Goal: Task Accomplishment & Management: Use online tool/utility

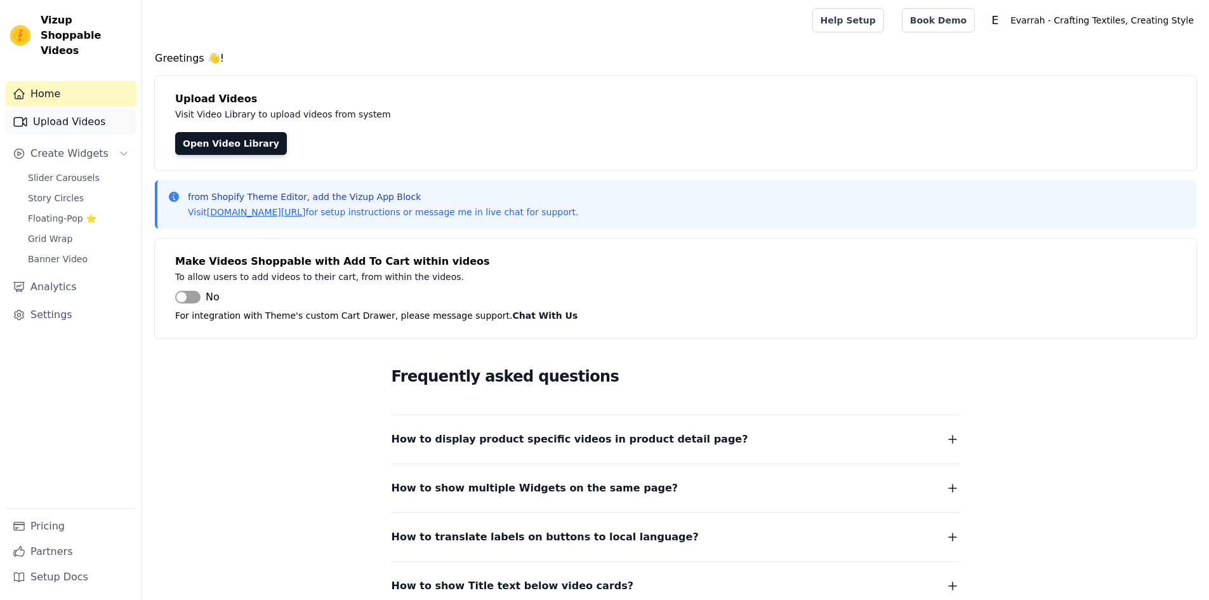
click at [87, 113] on link "Upload Videos" at bounding box center [70, 121] width 131 height 25
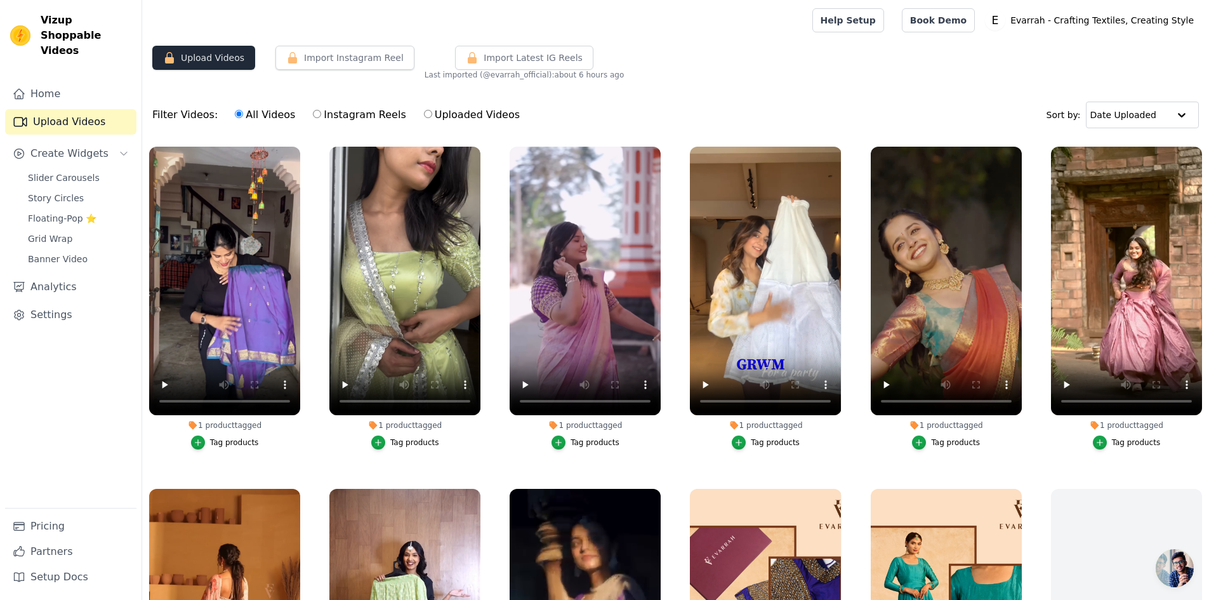
click at [201, 55] on button "Upload Videos" at bounding box center [203, 58] width 103 height 24
click at [211, 63] on button "Upload Videos" at bounding box center [203, 58] width 103 height 24
click at [212, 61] on button "Upload Videos" at bounding box center [203, 58] width 103 height 24
click at [211, 67] on button "Upload Videos" at bounding box center [203, 58] width 103 height 24
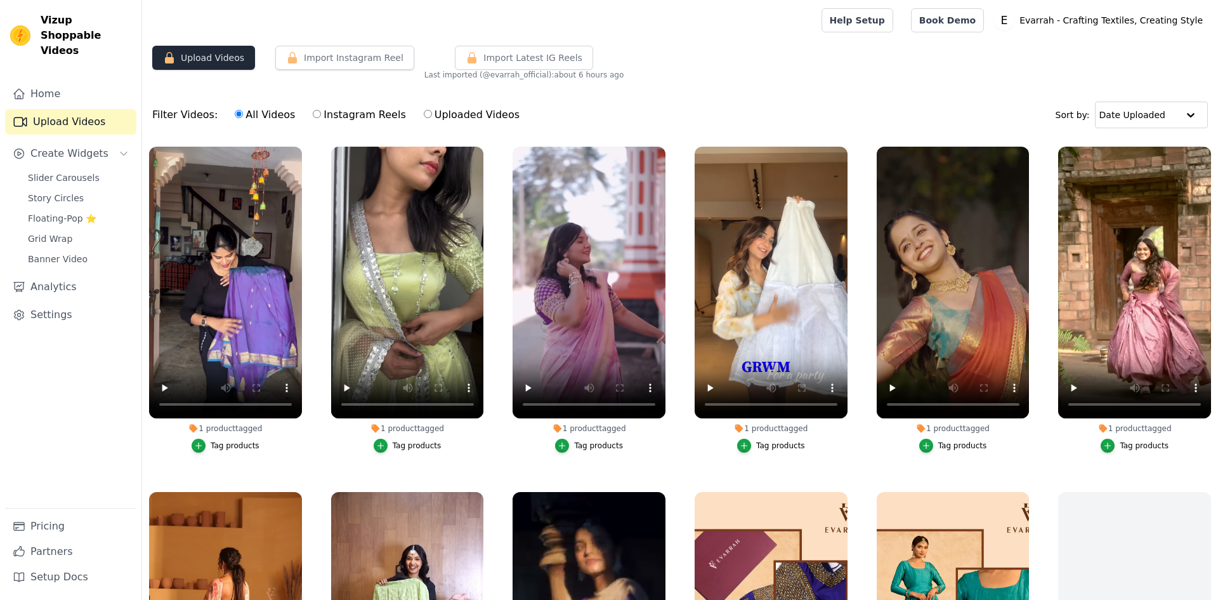
click at [202, 71] on div "Upload Videos Import Instagram Reel Import Latest Instagram Reels Import Latest…" at bounding box center [680, 63] width 1076 height 34
click at [204, 63] on button "Upload Videos" at bounding box center [203, 58] width 103 height 24
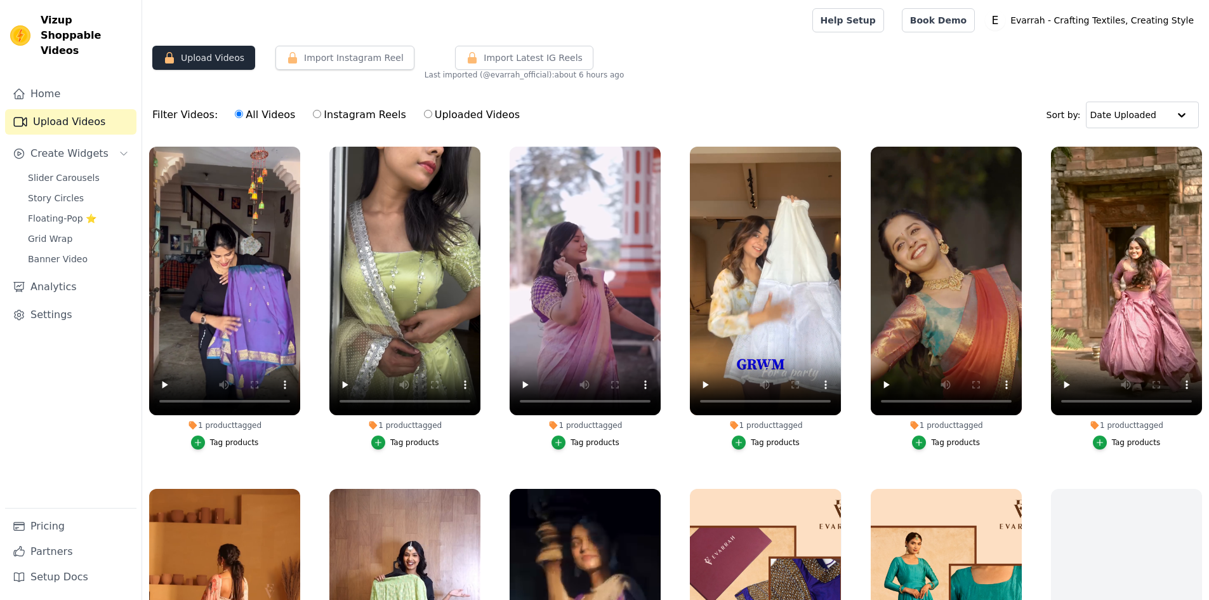
drag, startPoint x: 0, startPoint y: 0, endPoint x: 194, endPoint y: 60, distance: 202.5
click at [194, 60] on button "Upload Videos" at bounding box center [203, 58] width 103 height 24
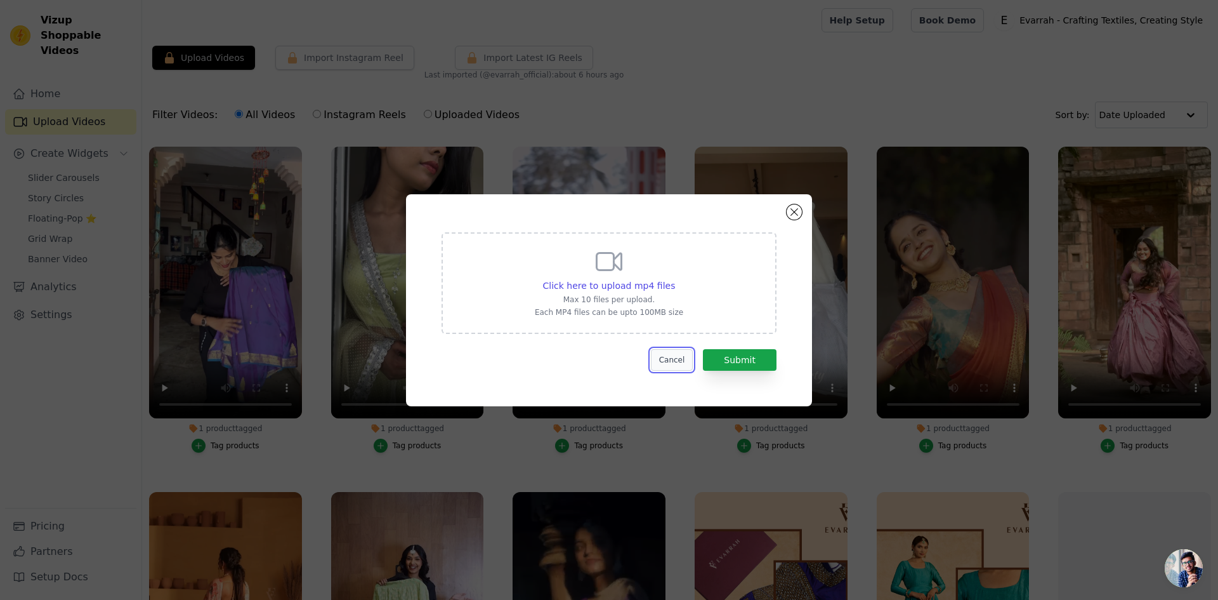
click at [677, 356] on button "Cancel" at bounding box center [672, 360] width 43 height 22
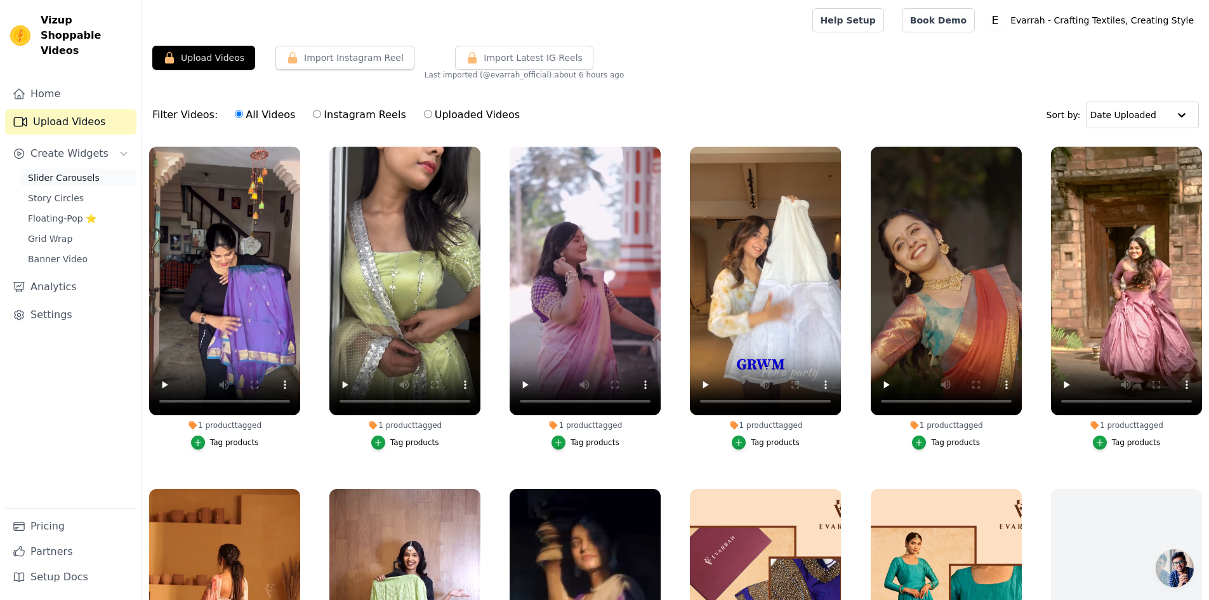
click at [58, 171] on span "Slider Carousels" at bounding box center [64, 177] width 72 height 13
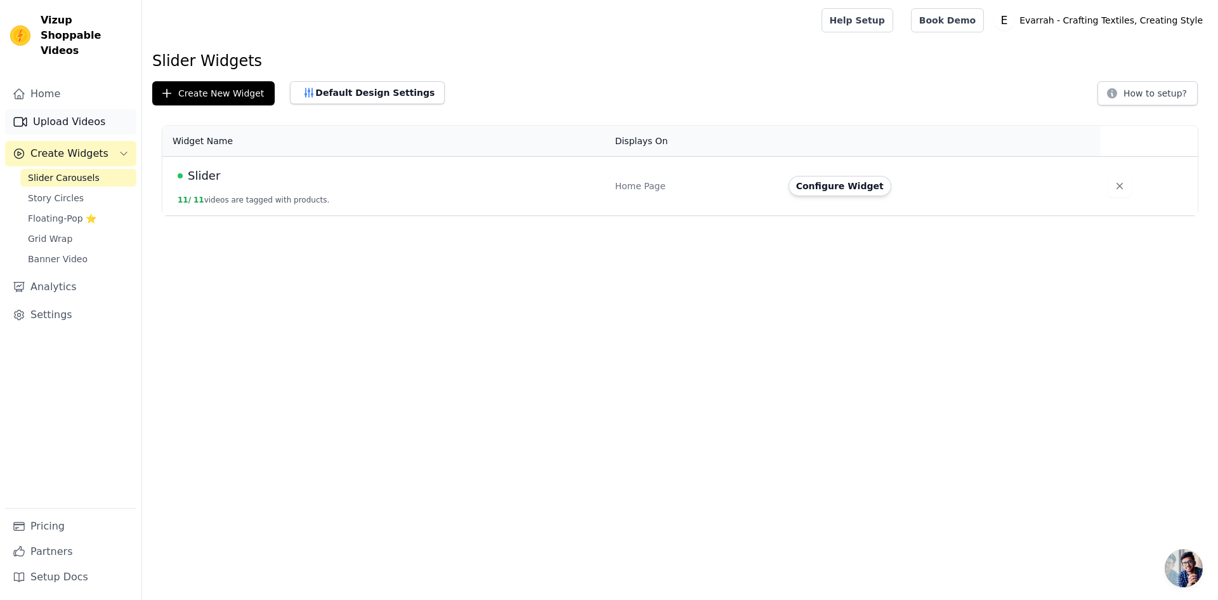
click at [67, 109] on link "Upload Videos" at bounding box center [70, 121] width 131 height 25
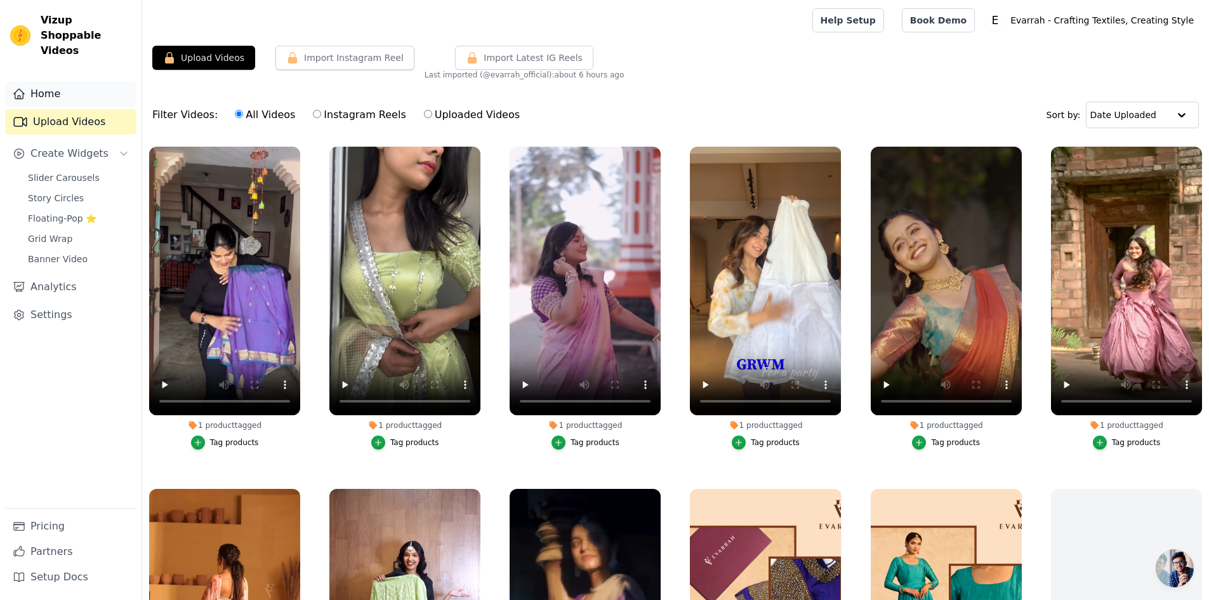
click at [64, 81] on link "Home" at bounding box center [70, 93] width 131 height 25
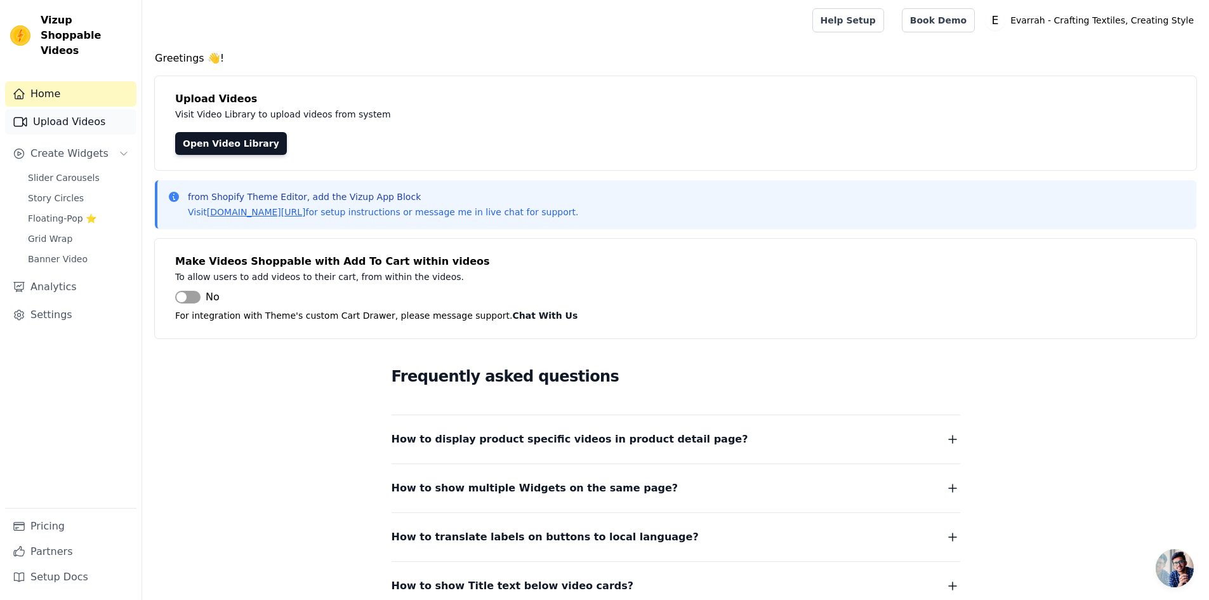
click at [83, 111] on link "Upload Videos" at bounding box center [70, 121] width 131 height 25
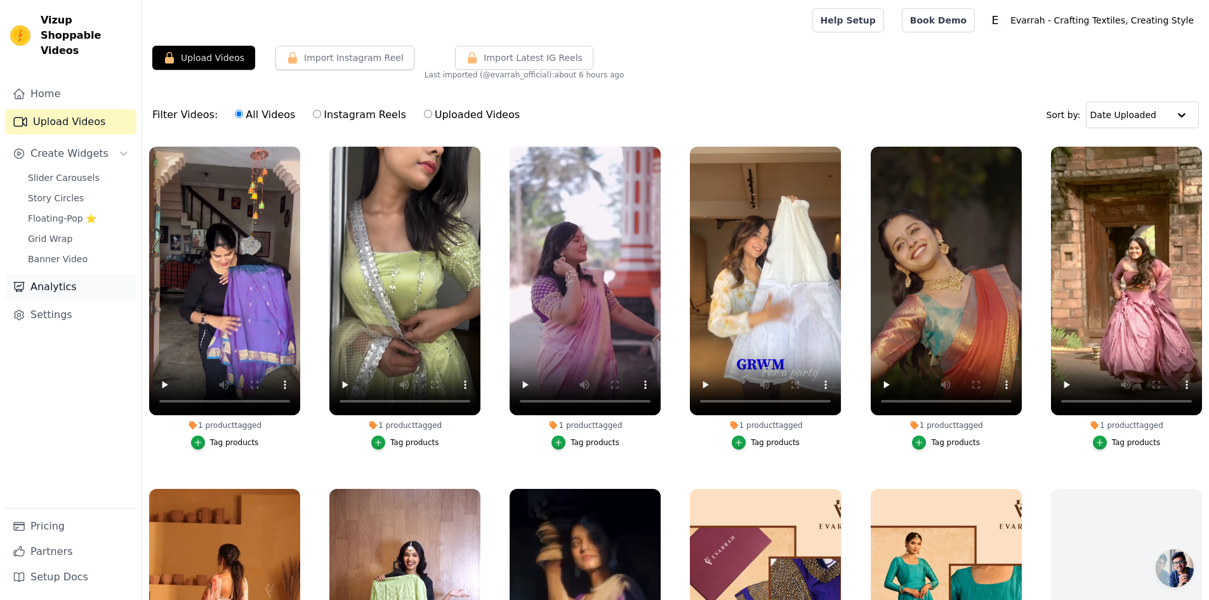
click at [46, 274] on link "Analytics" at bounding box center [70, 286] width 131 height 25
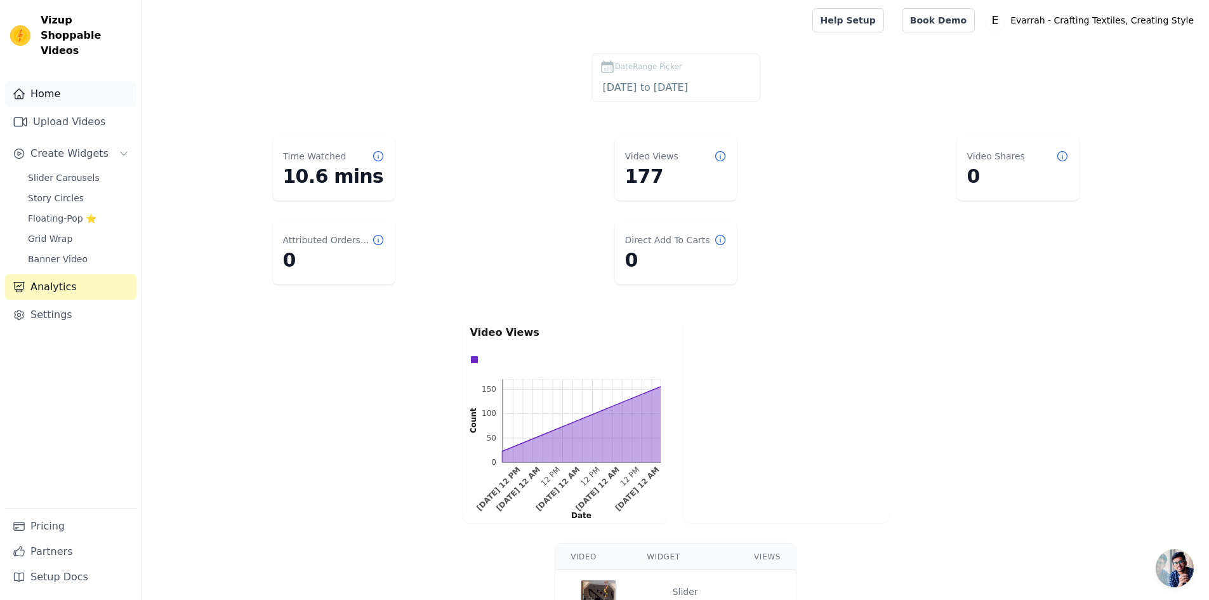
click at [62, 81] on link "Home" at bounding box center [70, 93] width 131 height 25
